Goal: Transaction & Acquisition: Purchase product/service

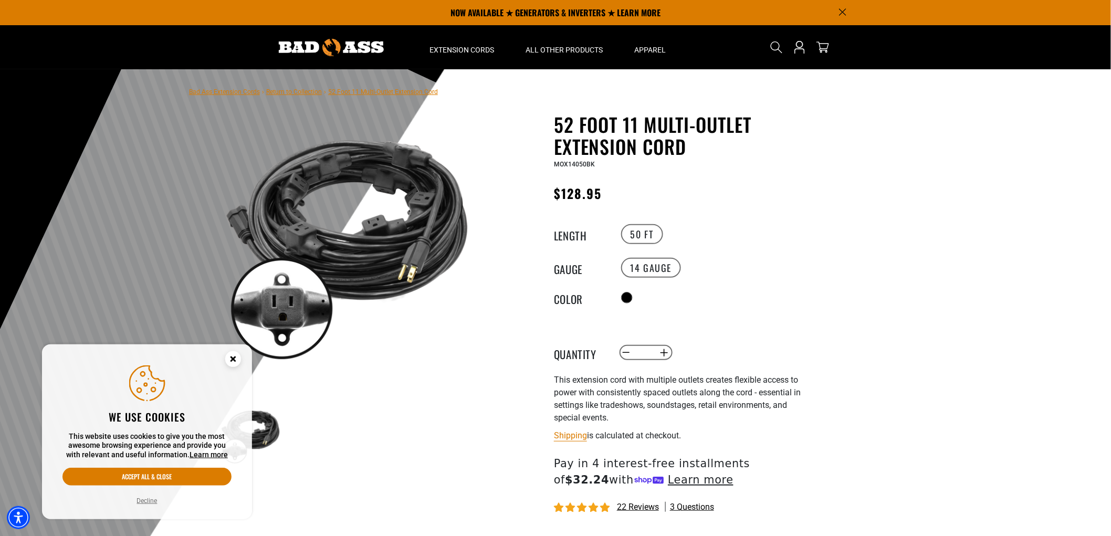
click at [337, 224] on img at bounding box center [347, 242] width 254 height 254
drag, startPoint x: 331, startPoint y: 271, endPoint x: 318, endPoint y: 283, distance: 18.2
click at [330, 272] on img at bounding box center [347, 242] width 254 height 254
click at [298, 298] on img at bounding box center [347, 242] width 254 height 254
click at [239, 356] on circle "Close this option" at bounding box center [233, 359] width 16 height 16
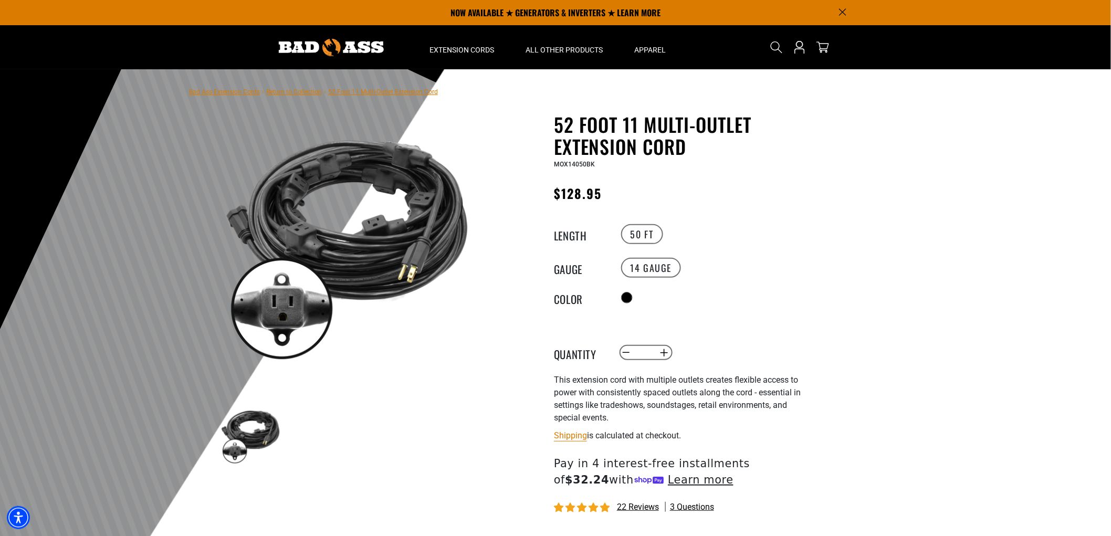
click at [386, 285] on img at bounding box center [347, 242] width 254 height 254
click at [286, 306] on img at bounding box center [347, 242] width 254 height 254
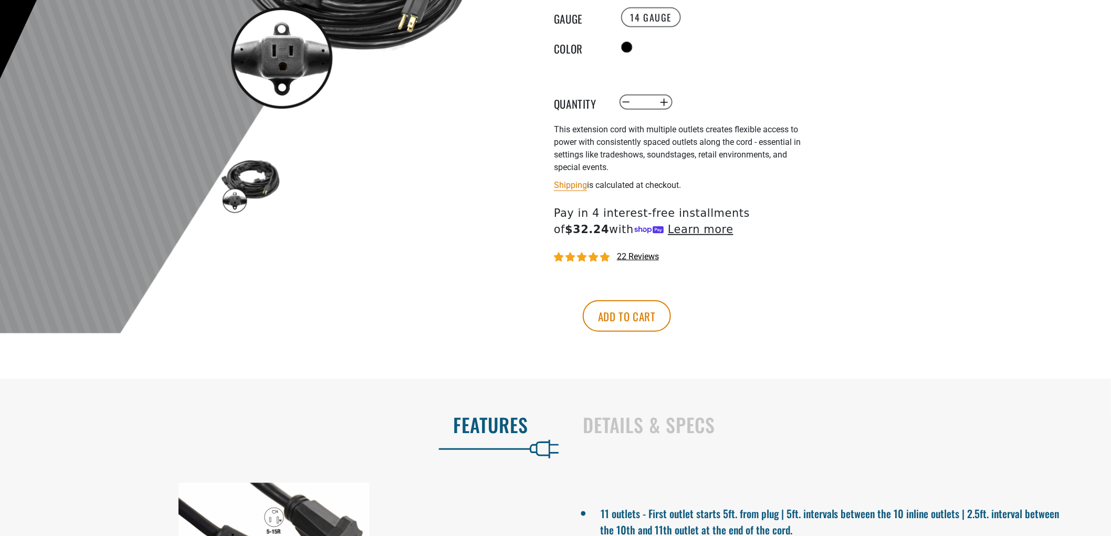
scroll to position [291, 0]
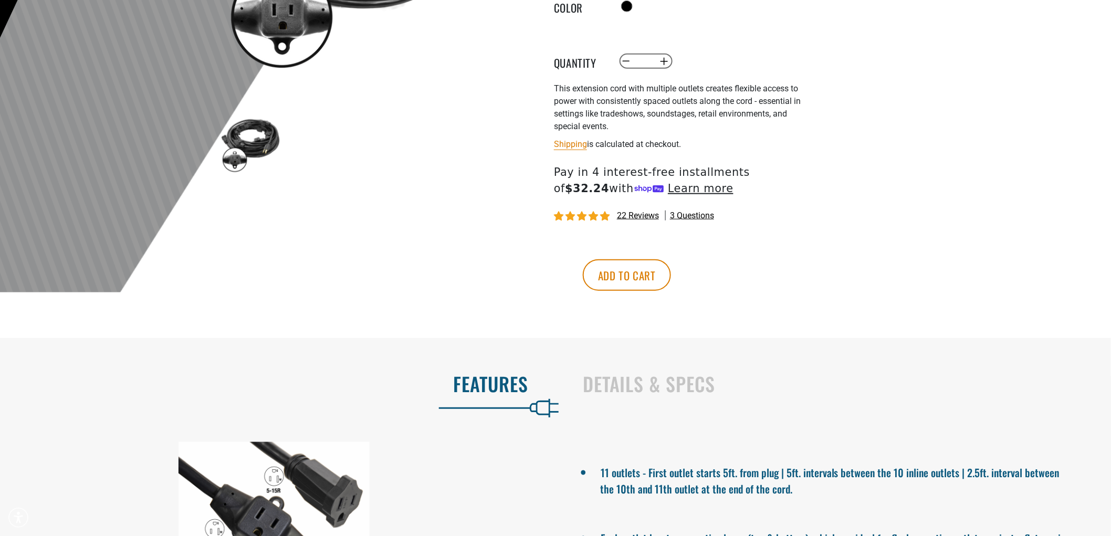
drag, startPoint x: 260, startPoint y: 114, endPoint x: 242, endPoint y: 152, distance: 42.3
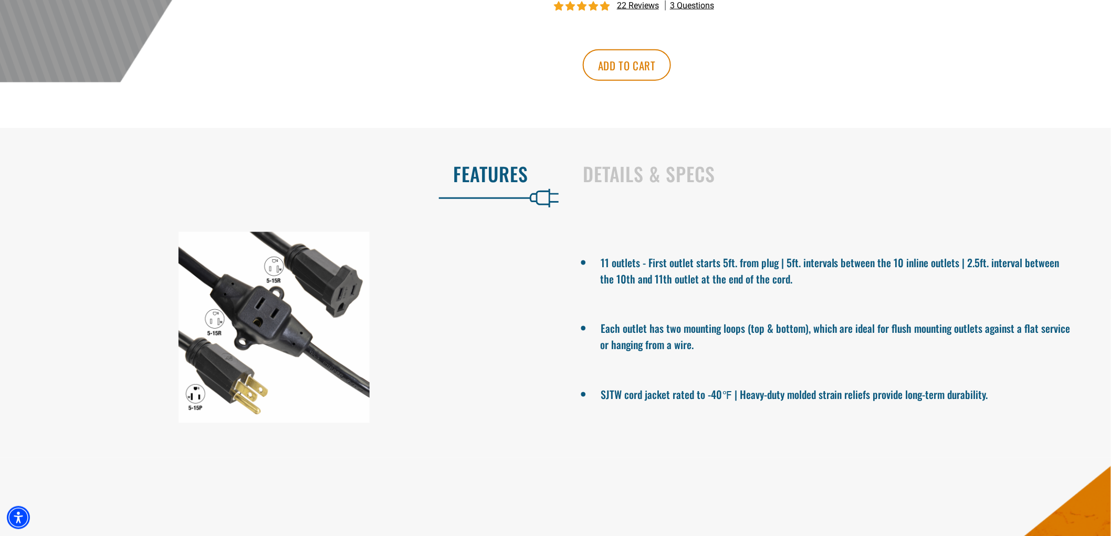
scroll to position [525, 0]
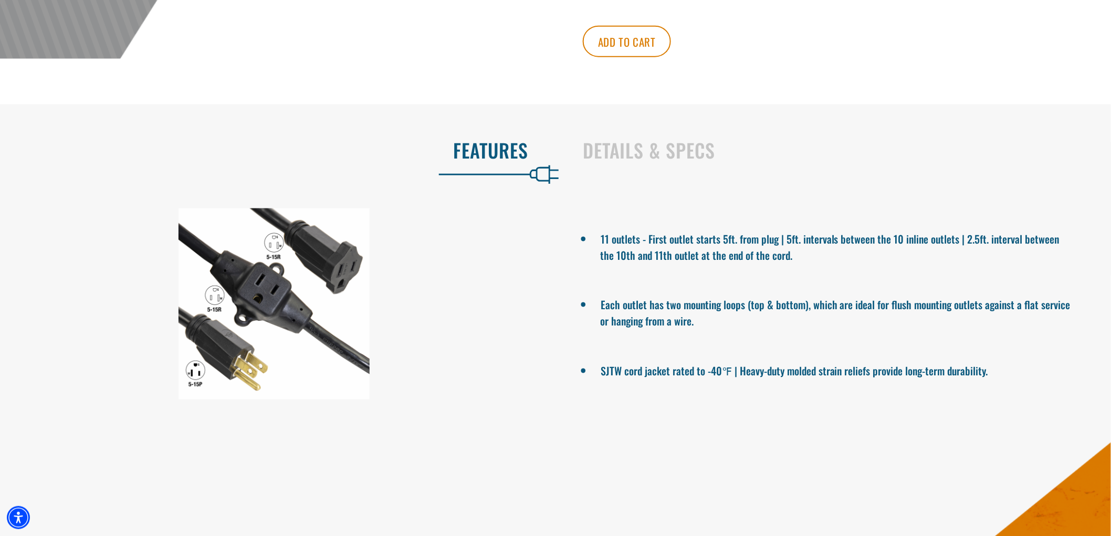
drag, startPoint x: 243, startPoint y: 321, endPoint x: 263, endPoint y: 298, distance: 30.9
click at [263, 298] on div at bounding box center [274, 303] width 548 height 191
drag, startPoint x: 300, startPoint y: 268, endPoint x: 265, endPoint y: 312, distance: 56.0
click at [265, 312] on div at bounding box center [274, 303] width 548 height 191
click at [268, 315] on div at bounding box center [274, 303] width 548 height 191
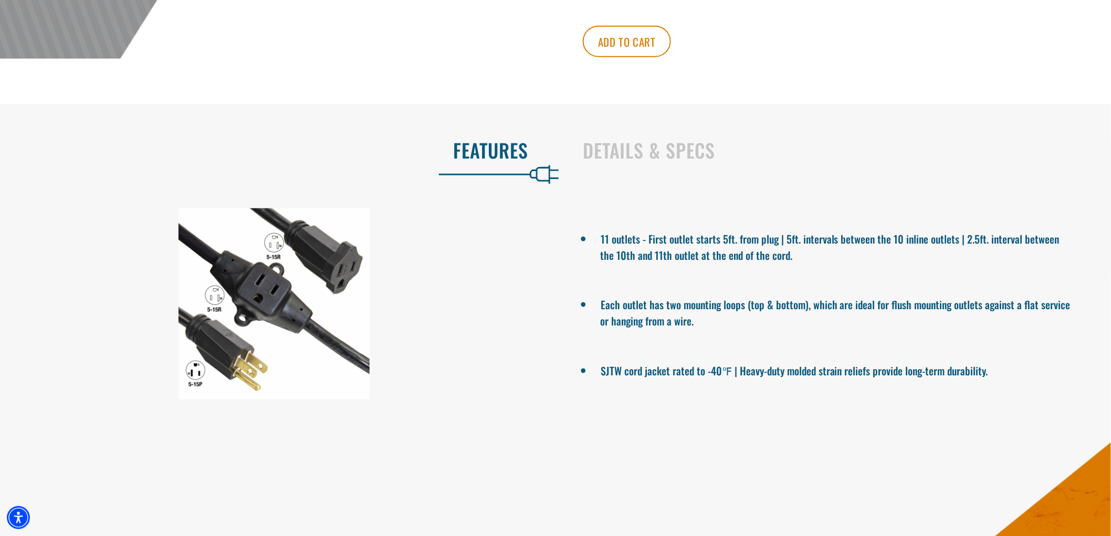
drag, startPoint x: 268, startPoint y: 315, endPoint x: 132, endPoint y: 274, distance: 142.0
click at [132, 274] on div at bounding box center [274, 303] width 548 height 191
drag, startPoint x: 247, startPoint y: 304, endPoint x: 221, endPoint y: 297, distance: 26.8
click at [221, 297] on div at bounding box center [274, 303] width 548 height 191
click at [338, 280] on div at bounding box center [274, 303] width 548 height 191
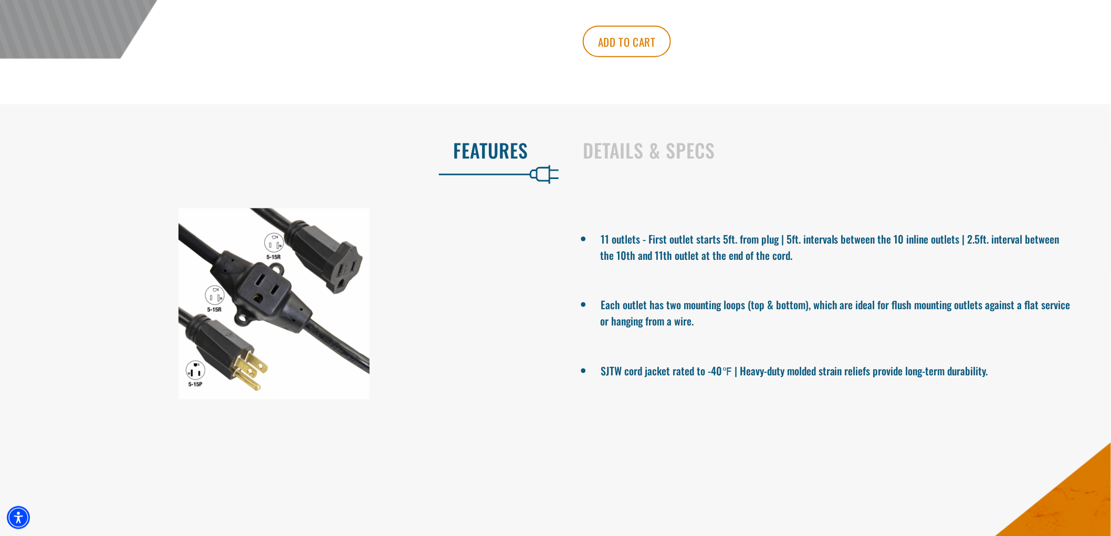
click at [338, 281] on div at bounding box center [274, 303] width 548 height 191
